Goal: Transaction & Acquisition: Purchase product/service

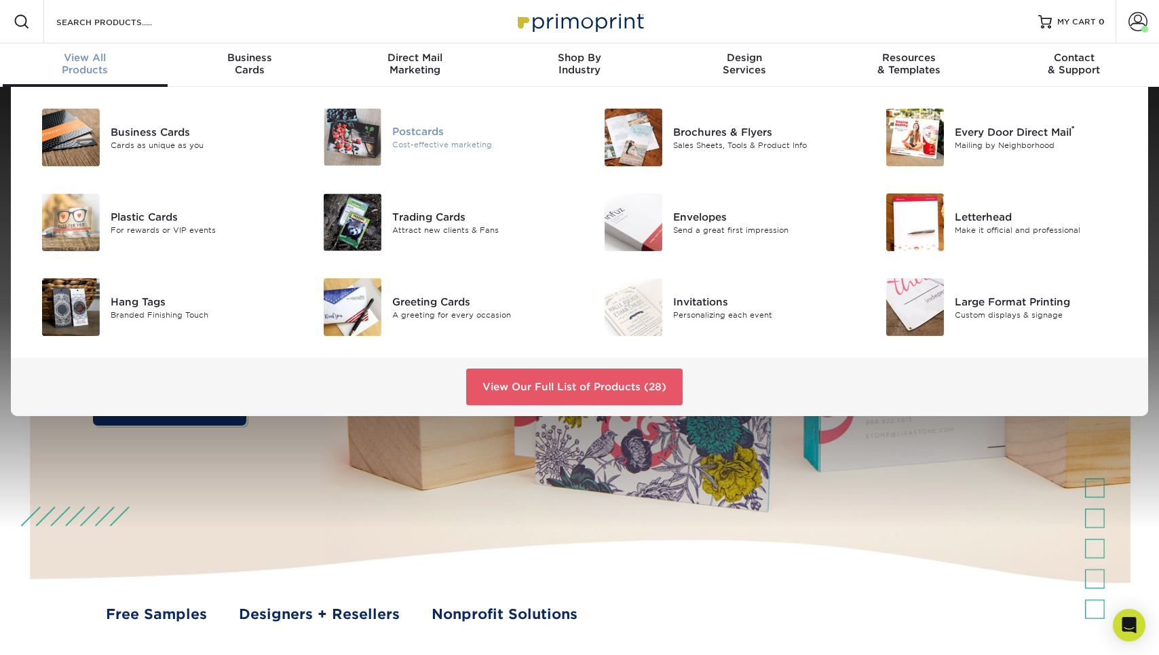
click at [365, 142] on img at bounding box center [353, 137] width 58 height 57
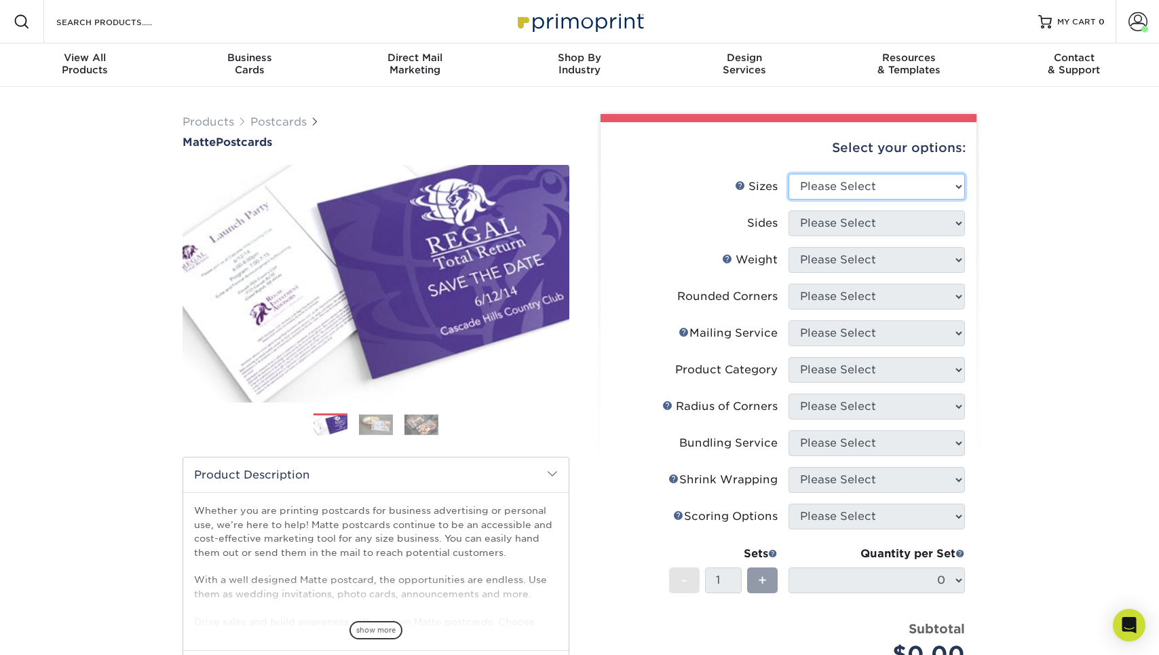
select select "5.50x8.50"
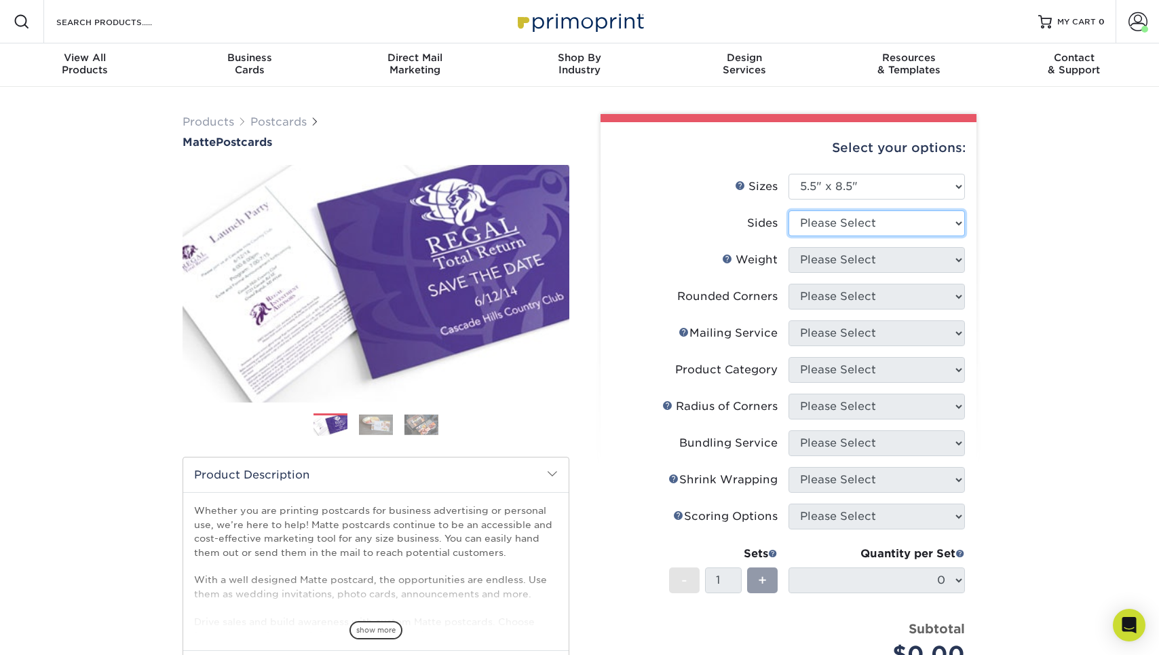
select select "13abbda7-1d64-4f25-8bb2-c179b224825d"
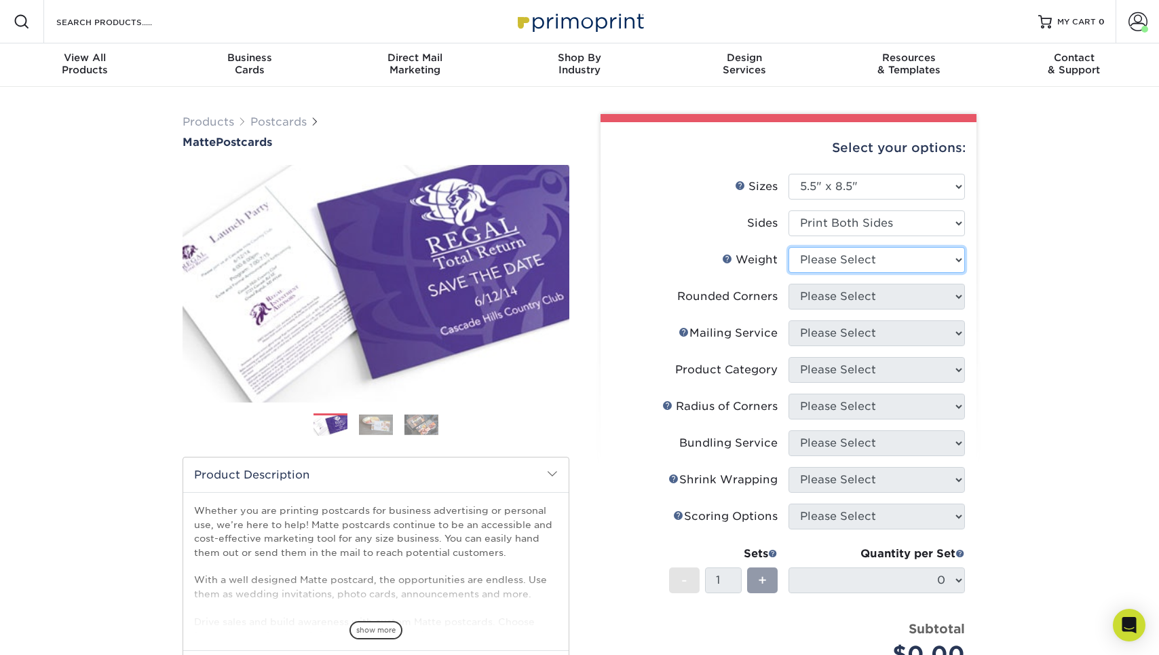
select select "14PT"
click at [828, 299] on form "Sizes Help Sizes Please Select 1.5" x 7" 2" x 4" 2" x 6" 2" x 7" 2" x 8" 2.12" …" at bounding box center [788, 441] width 354 height 535
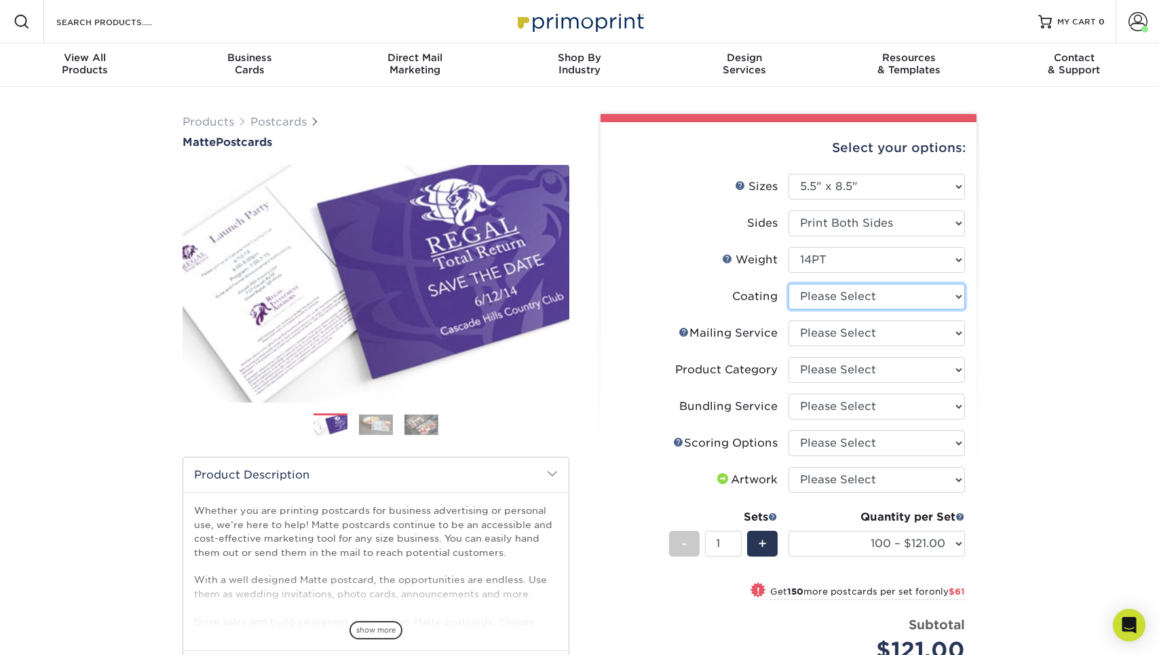
select select "121bb7b5-3b4d-429f-bd8d-bbf80e953313"
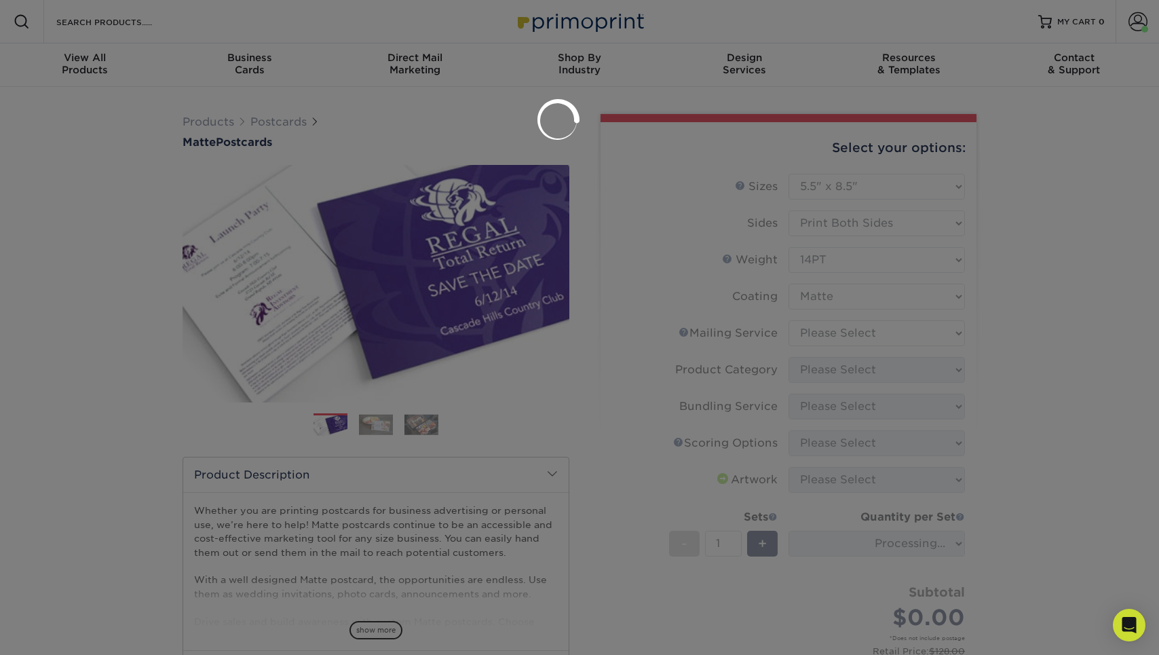
click at [831, 339] on div at bounding box center [579, 327] width 1159 height 655
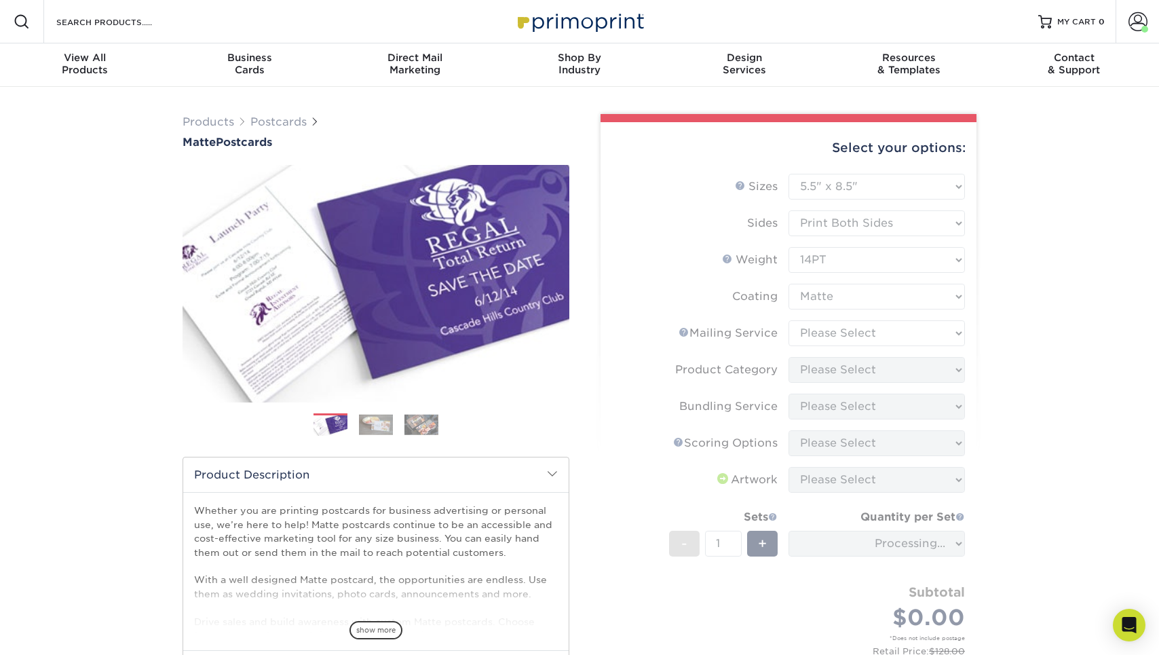
click at [831, 339] on form "Sizes Help Sizes Please Select 1.5" x 7" 2" x 4" 2" x 6" 2" x 7" 2" x 8" 2.12" …" at bounding box center [788, 430] width 354 height 512
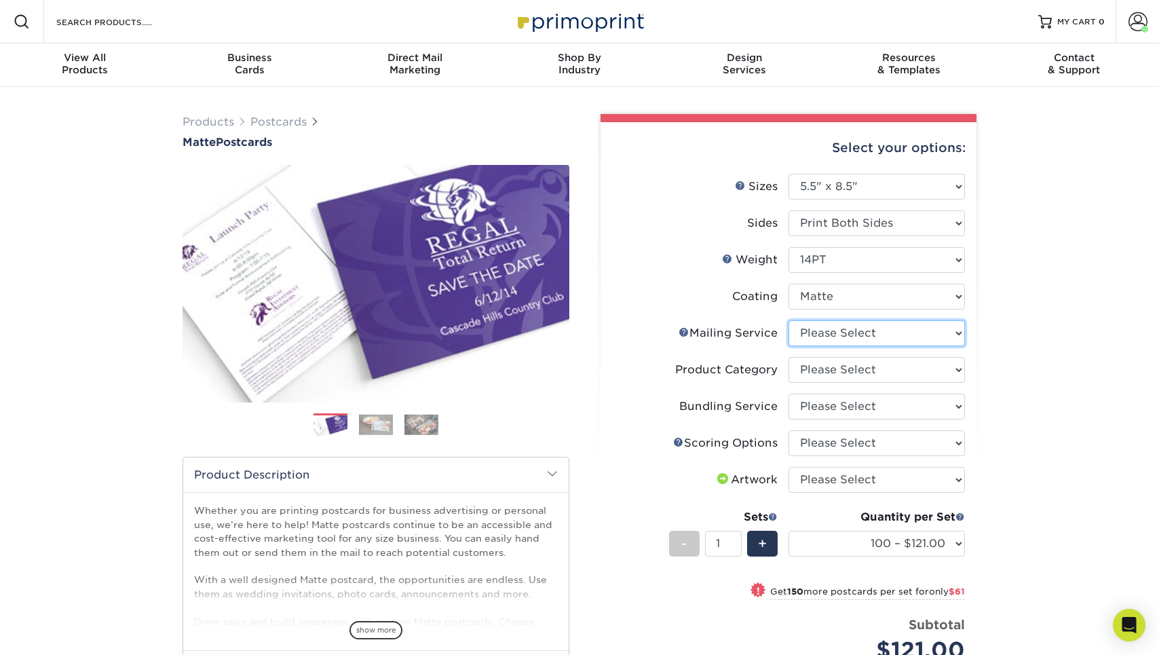
select select "3e5e9bdd-d78a-4c28-a41d-fe1407925ca6"
select select "9b7272e0-d6c8-4c3c-8e97-d3a1bcdab858"
select select "58689abb-25c0-461c-a4c3-a80b627d6649"
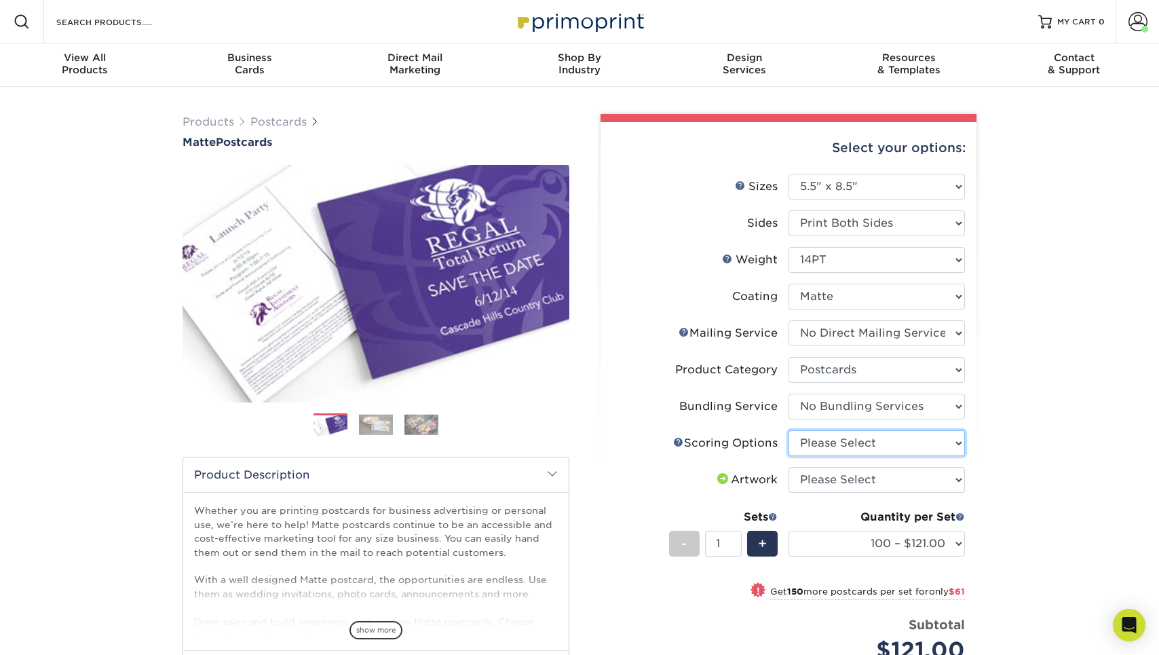
select select "16ebe401-5398-422d-8cb0-f3adbb82deb5"
select select "upload"
